Goal: Task Accomplishment & Management: Complete application form

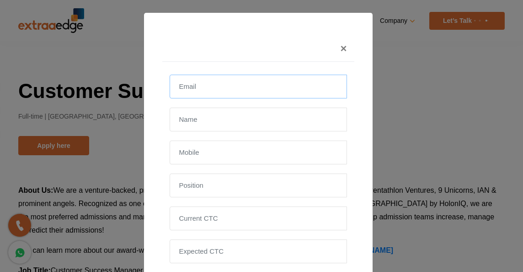
click at [221, 88] on input "email" at bounding box center [258, 87] width 177 height 24
type input "[EMAIL_ADDRESS][DOMAIN_NAME]"
type input "[PERSON_NAME]"
type input "[PHONE_NUMBER]"
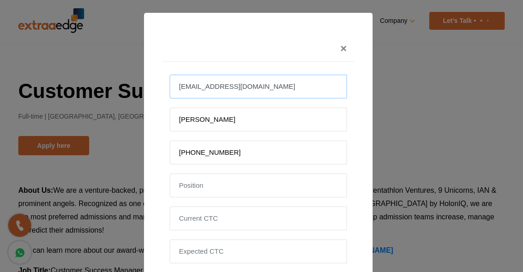
scroll to position [18, 0]
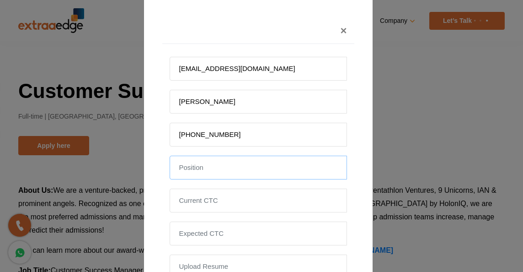
click at [183, 174] on input "text" at bounding box center [258, 168] width 177 height 24
type input "Principal Proactive Services Engineer"
click at [184, 204] on input "tel" at bounding box center [258, 200] width 177 height 24
type input "35"
click at [190, 229] on input "tel" at bounding box center [258, 233] width 177 height 24
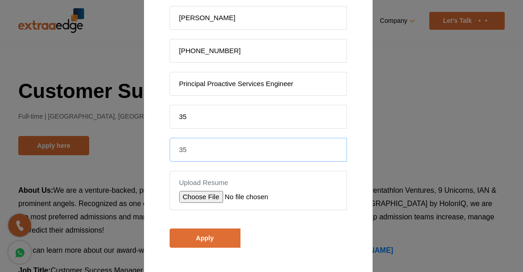
scroll to position [111, 0]
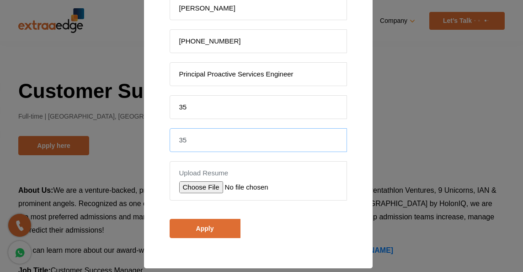
type input "35"
click at [190, 186] on input "file" at bounding box center [244, 187] width 130 height 12
type input "C:\fakepath\[PERSON_NAME].pdf"
click at [195, 106] on input "35" at bounding box center [258, 107] width 177 height 24
type input "35 LPA"
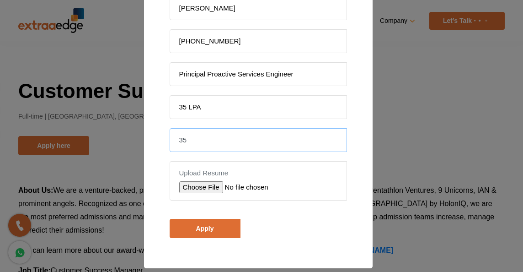
click at [197, 139] on input "35" at bounding box center [258, 140] width 177 height 24
type input "35 LPA"
click at [202, 223] on input "Apply" at bounding box center [205, 228] width 71 height 19
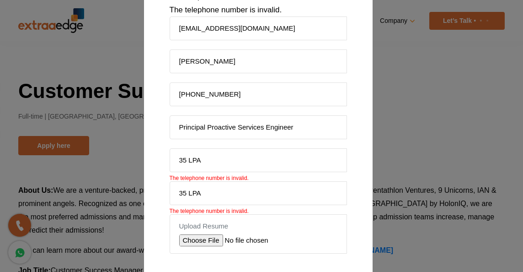
scroll to position [123, 0]
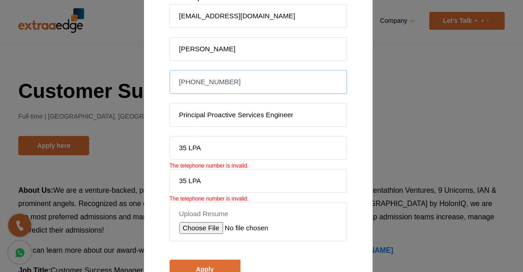
click at [187, 81] on input "[PHONE_NUMBER]" at bounding box center [258, 82] width 177 height 24
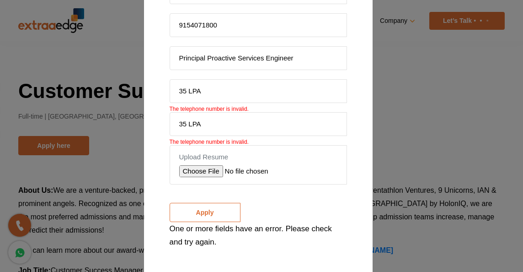
click at [205, 210] on input "Apply" at bounding box center [205, 212] width 71 height 19
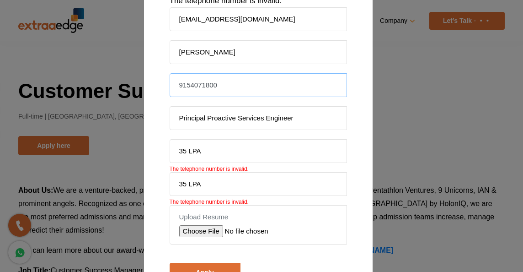
click at [226, 91] on input "9154071800" at bounding box center [258, 85] width 177 height 24
click at [187, 87] on input "[PHONE_NUMBER]" at bounding box center [258, 85] width 177 height 24
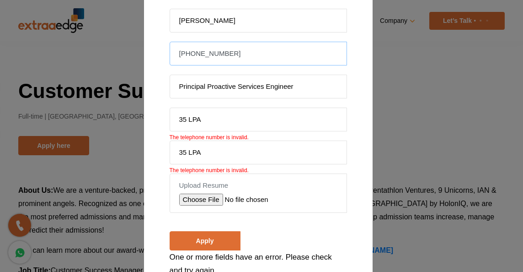
scroll to position [160, 0]
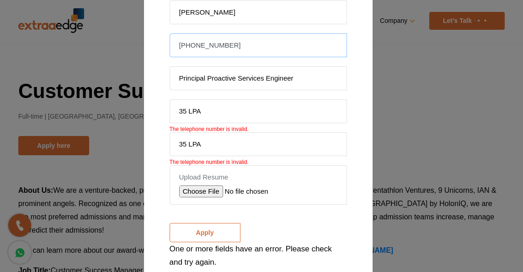
type input "[PHONE_NUMBER]"
click at [202, 238] on input "Apply" at bounding box center [205, 232] width 71 height 19
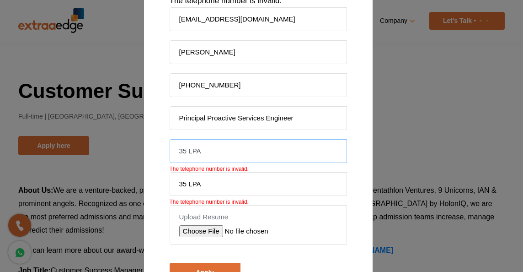
click at [207, 154] on input "35 LPA" at bounding box center [258, 151] width 177 height 24
type input "3500000"
click at [204, 189] on input "35 LPA" at bounding box center [258, 184] width 177 height 24
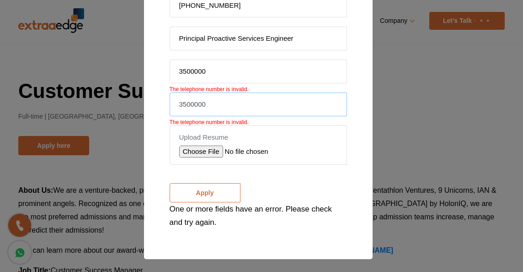
type input "3500000"
click at [206, 199] on input "Apply" at bounding box center [205, 192] width 71 height 19
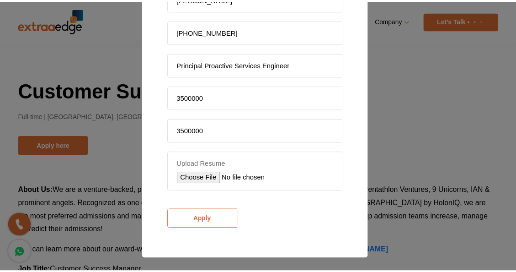
scroll to position [147, 0]
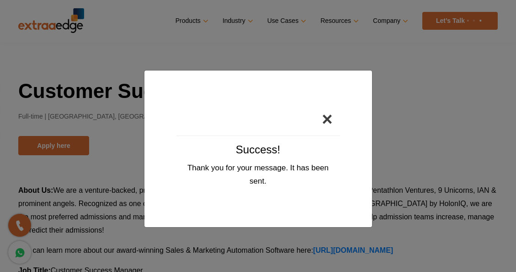
click at [331, 121] on button "×" at bounding box center [327, 118] width 25 height 33
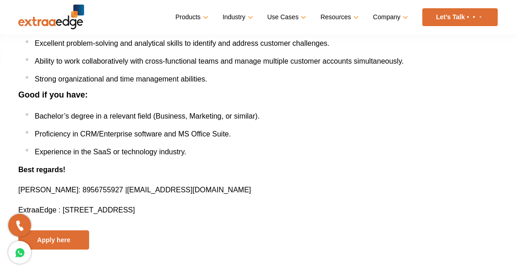
scroll to position [539, 0]
